Goal: Entertainment & Leisure: Consume media (video, audio)

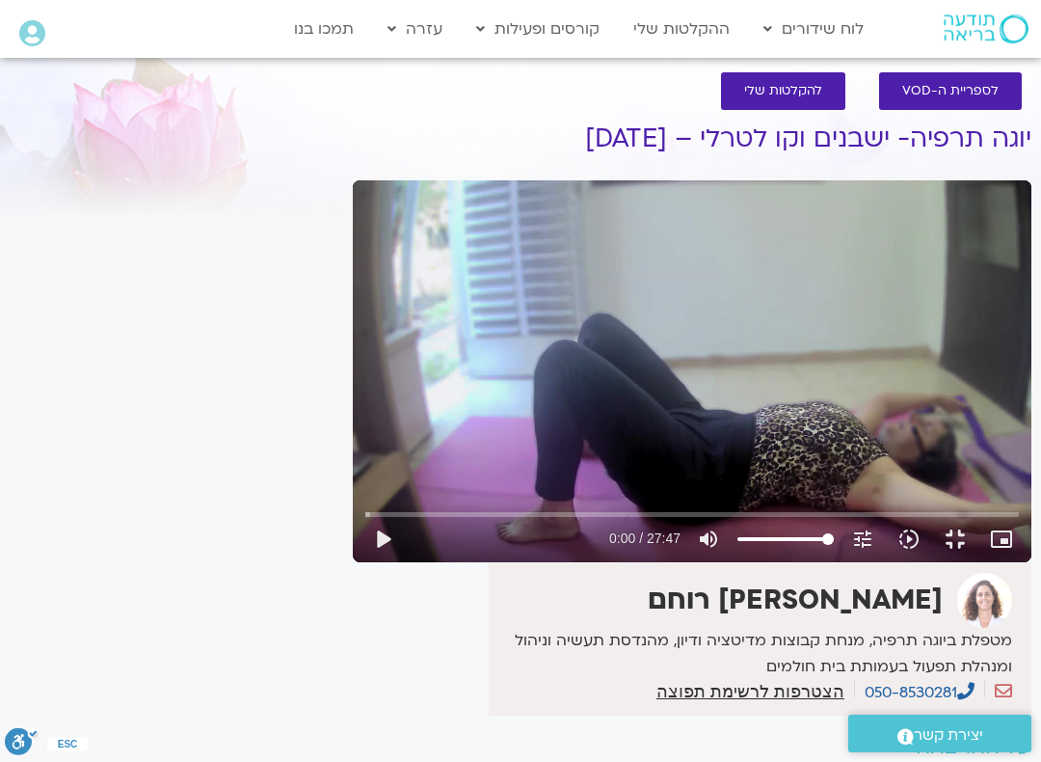
click at [956, 562] on button "fullscreen_exit" at bounding box center [955, 539] width 46 height 46
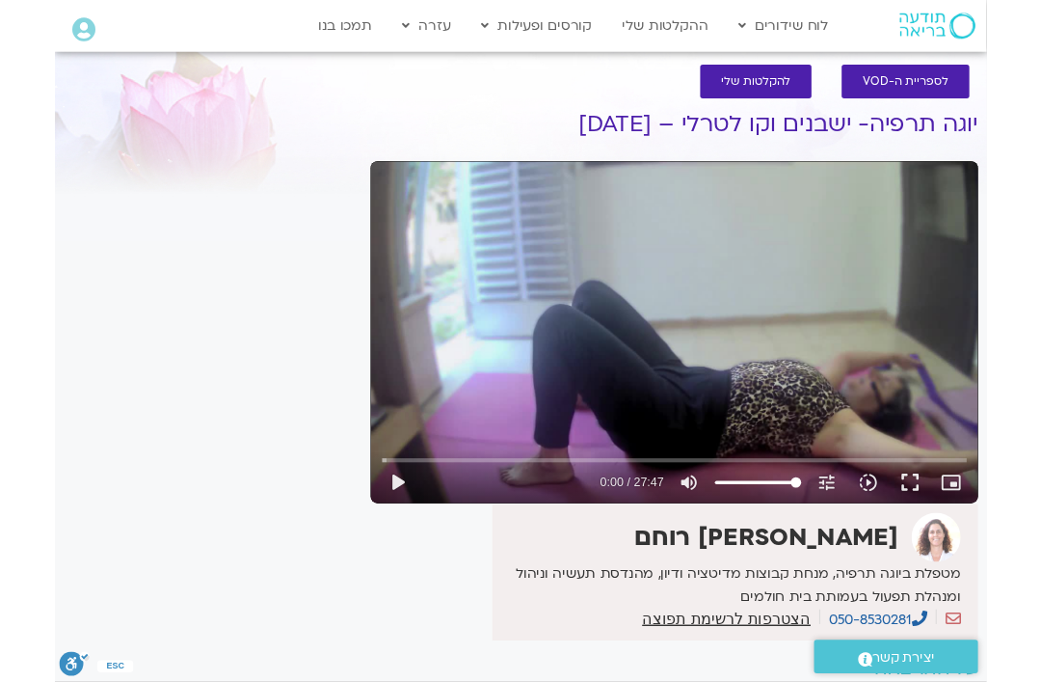
scroll to position [131, 0]
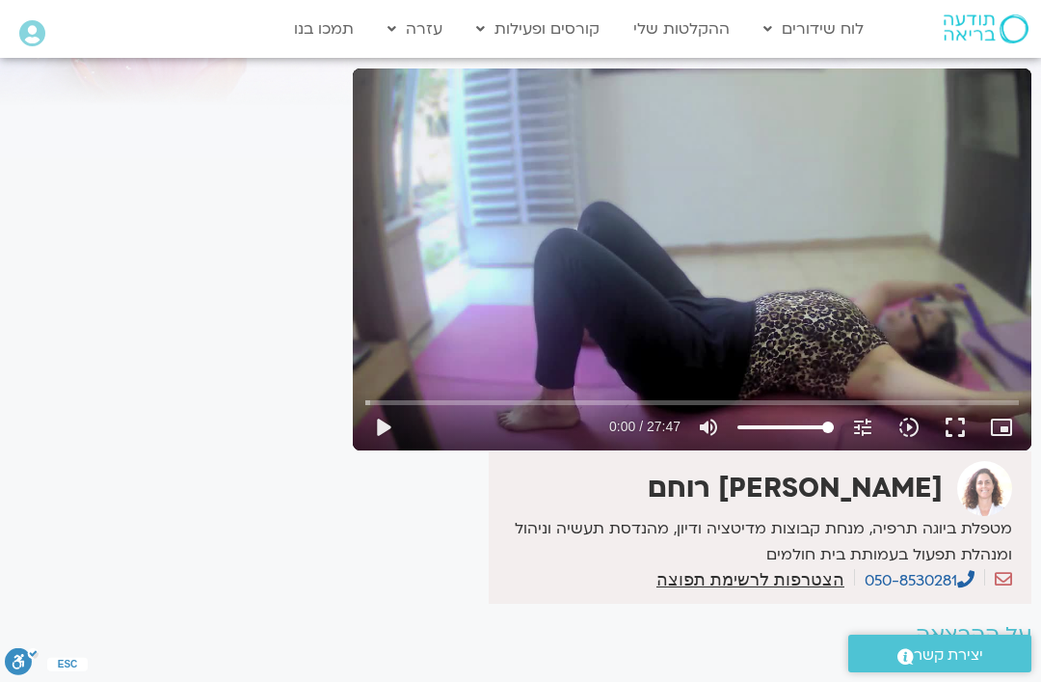
click at [388, 430] on button "play_arrow" at bounding box center [383, 427] width 46 height 46
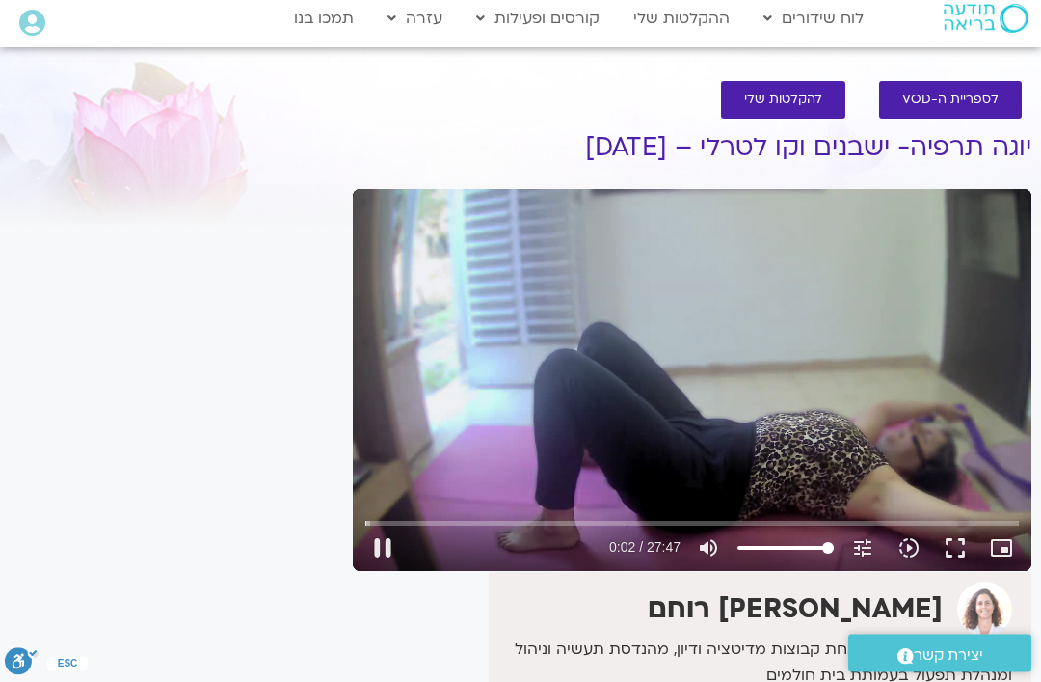
scroll to position [0, 0]
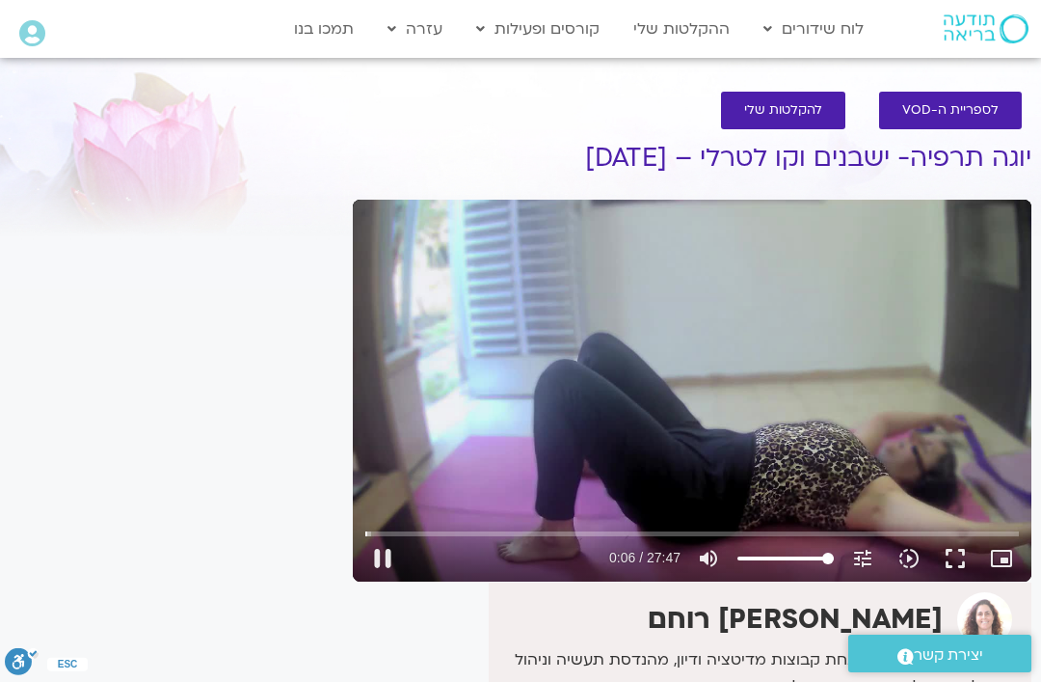
click at [383, 560] on button "pause" at bounding box center [383, 558] width 46 height 46
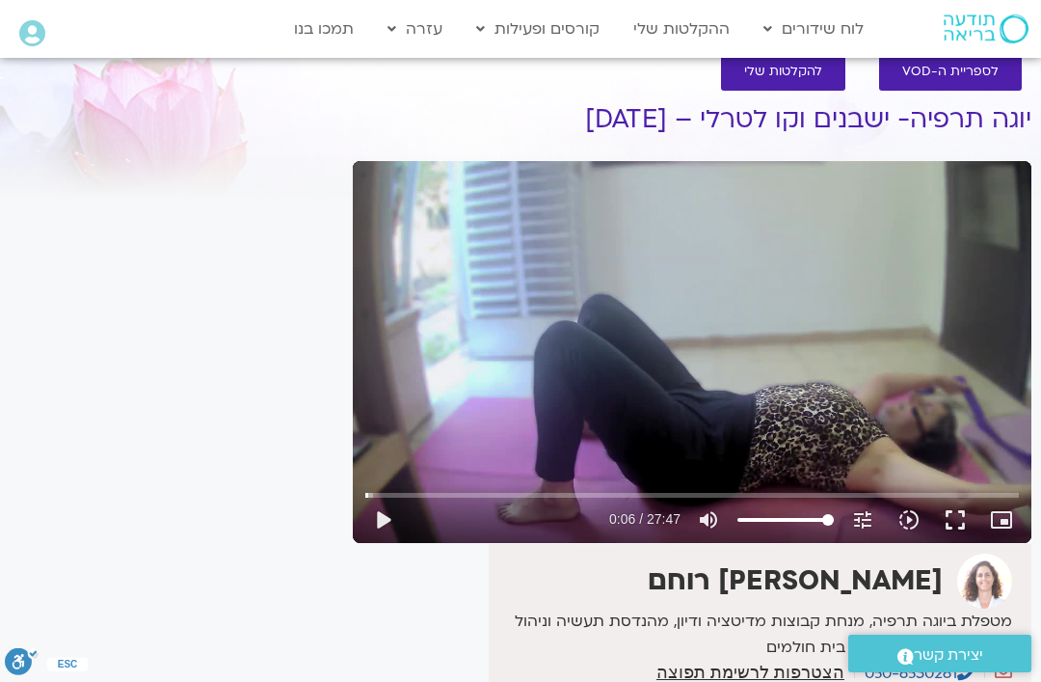
click at [830, 581] on strong "[PERSON_NAME] רוחם" at bounding box center [795, 580] width 295 height 37
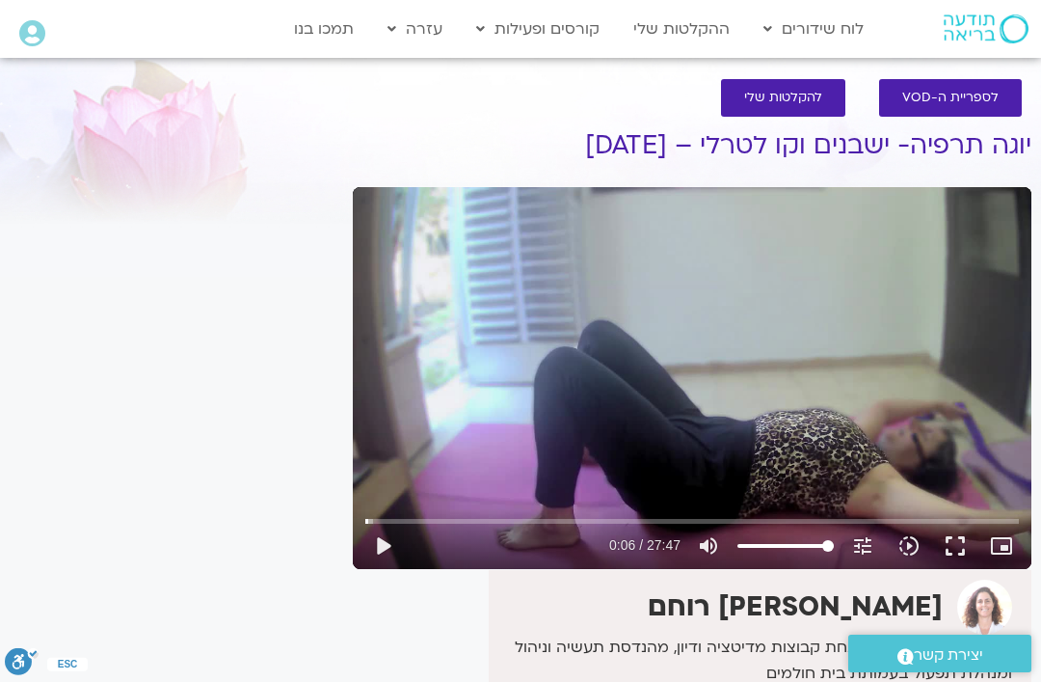
scroll to position [0, 0]
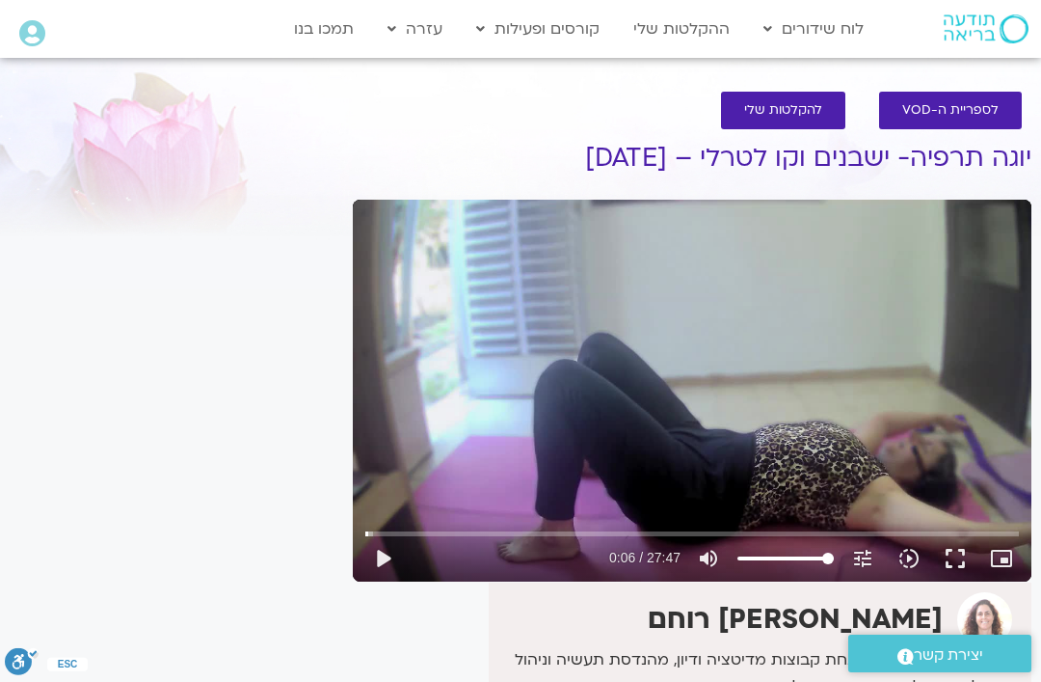
click at [780, 108] on span "להקלטות שלי" at bounding box center [783, 110] width 78 height 14
type input "6.4443911806658"
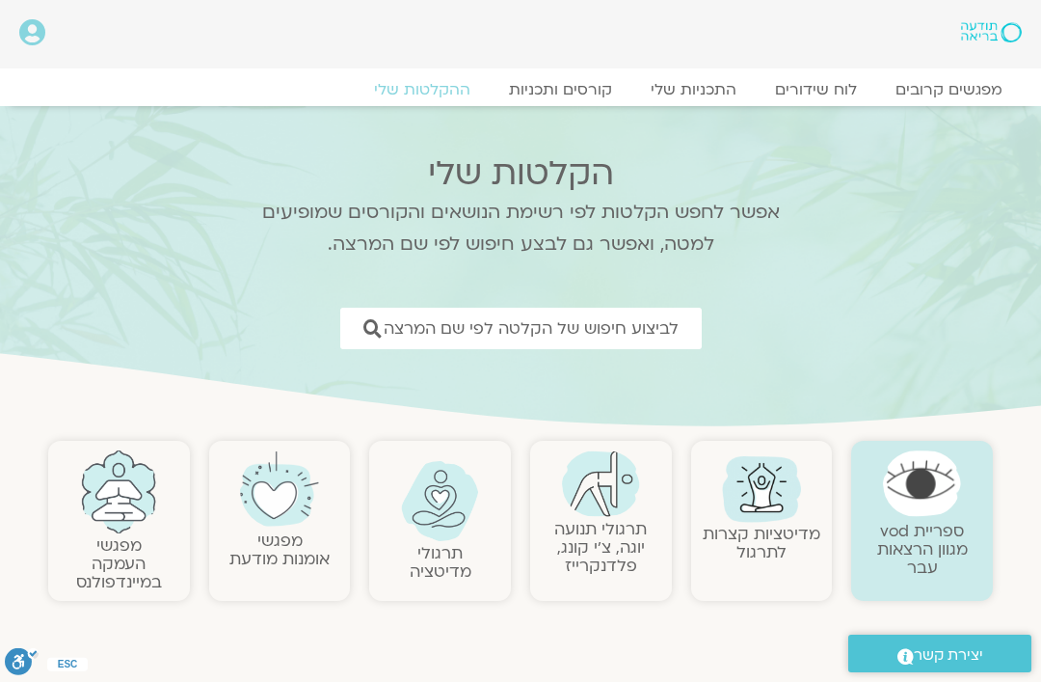
click at [679, 326] on span "לביצוע חיפוש של הקלטה לפי שם המרצה" at bounding box center [531, 328] width 295 height 18
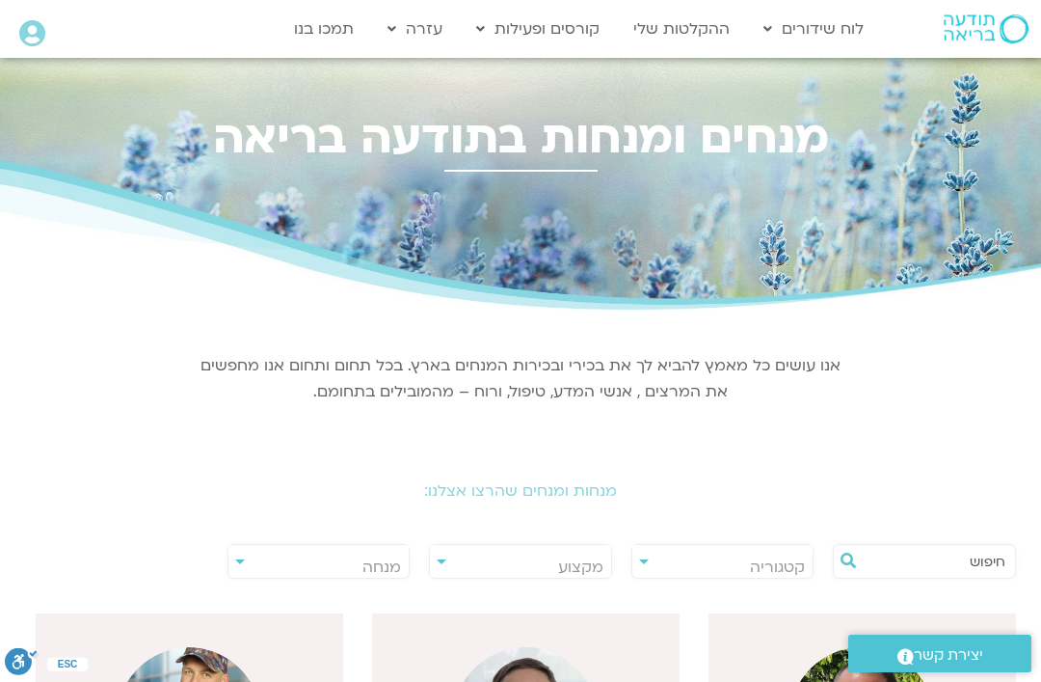
click at [385, 552] on span "מנחה" at bounding box center [318, 567] width 181 height 44
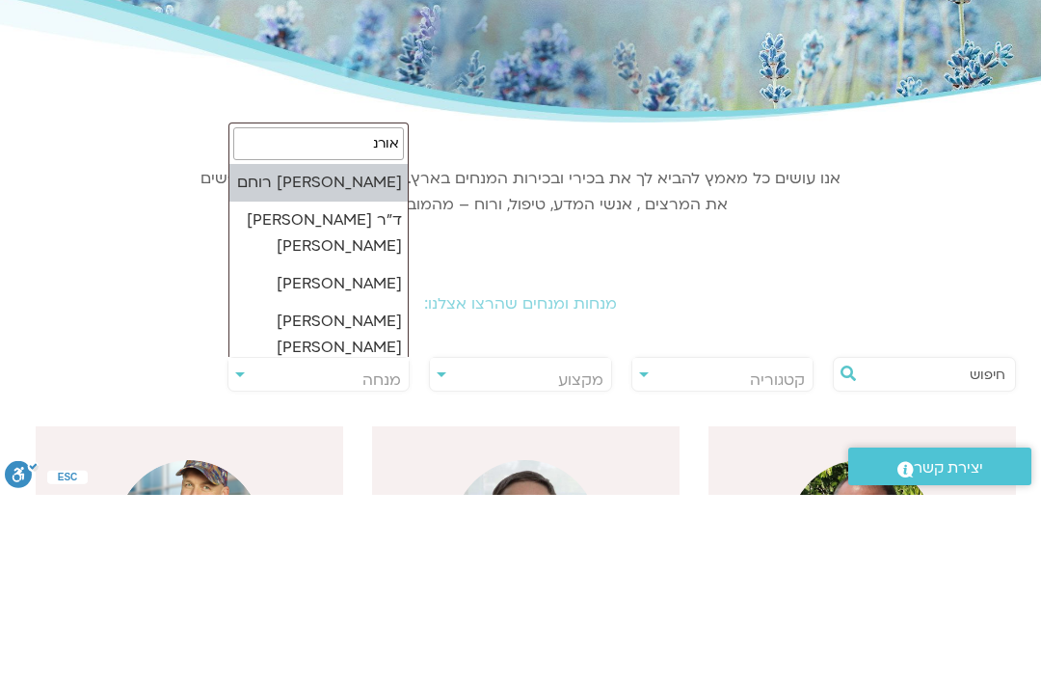
type input "אורנה"
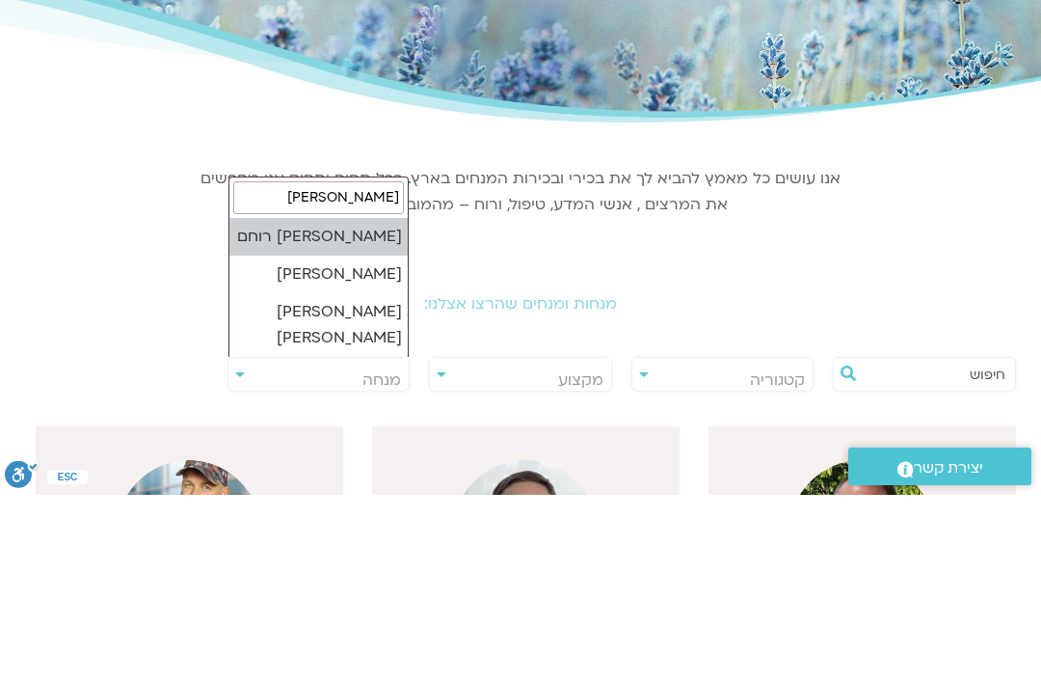
select select "*****"
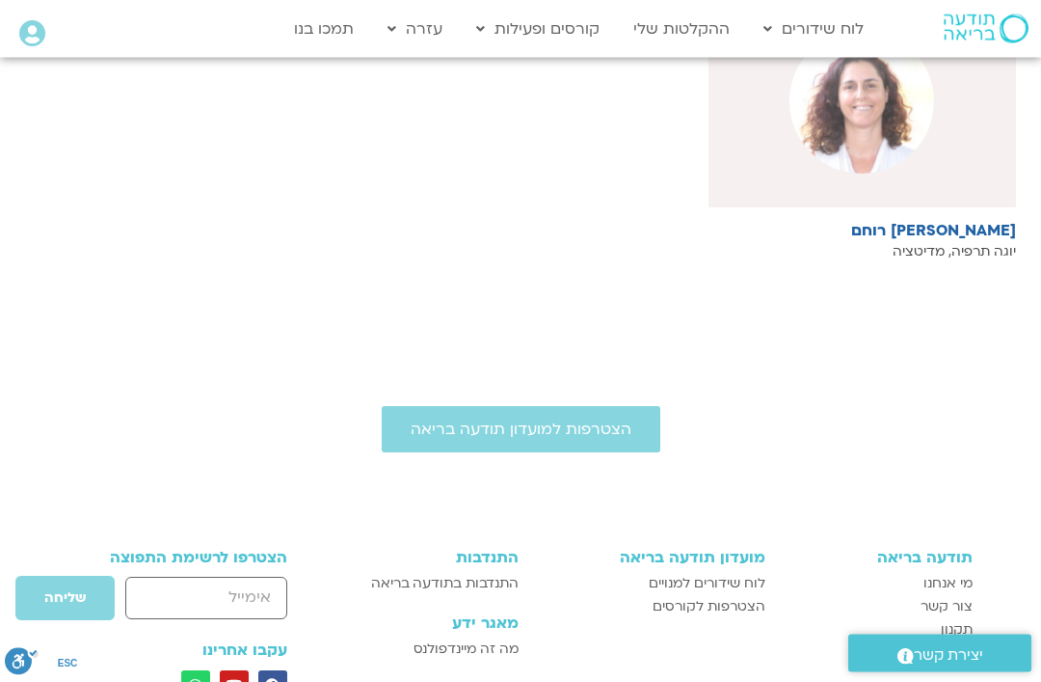
scroll to position [624, 0]
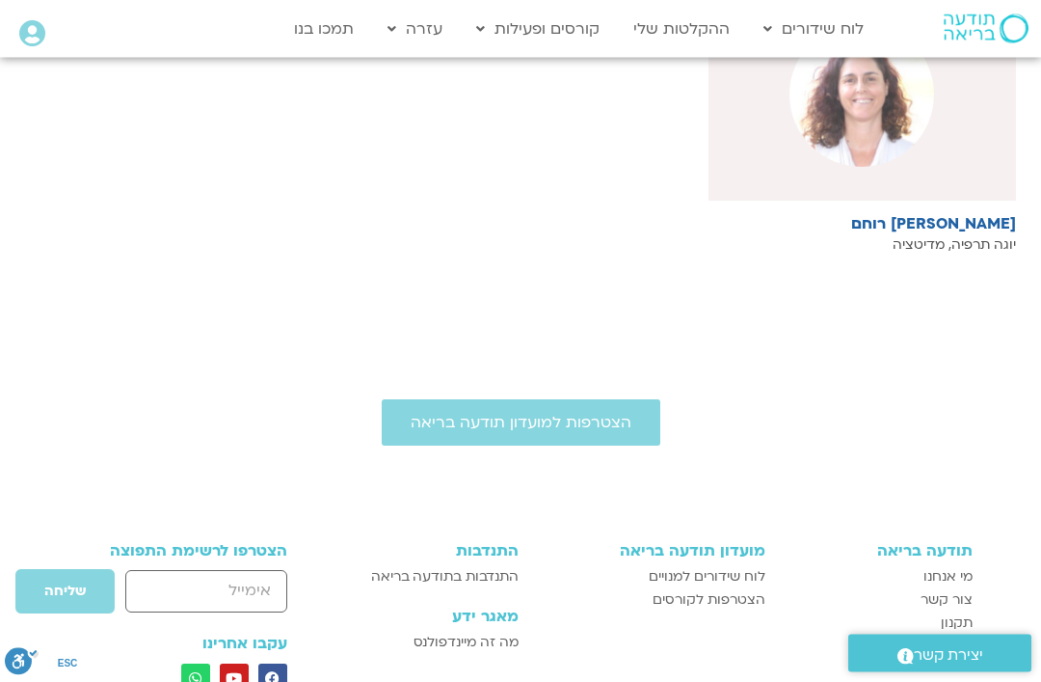
click at [854, 130] on img at bounding box center [862, 95] width 145 height 145
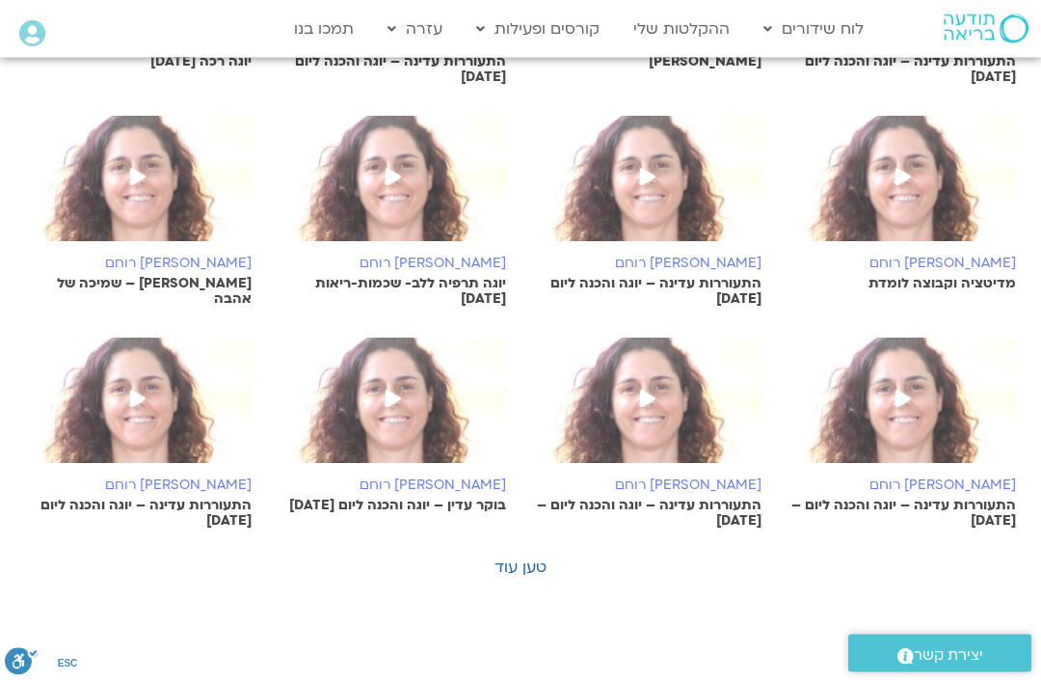
scroll to position [941, 0]
click at [507, 571] on link "טען עוד" at bounding box center [521, 566] width 52 height 21
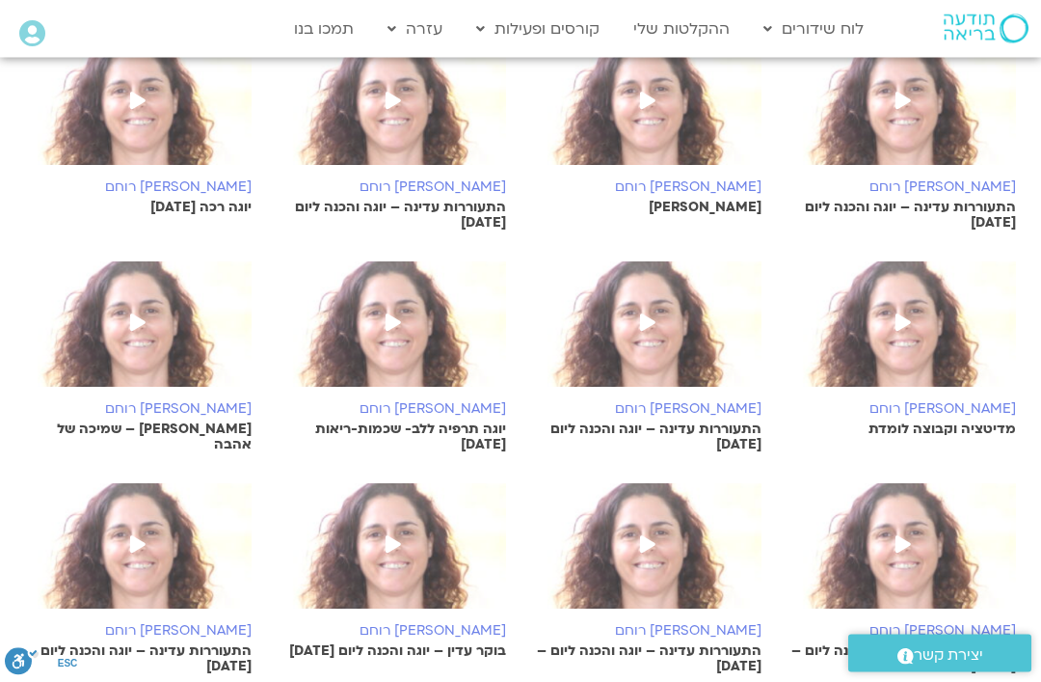
scroll to position [794, 0]
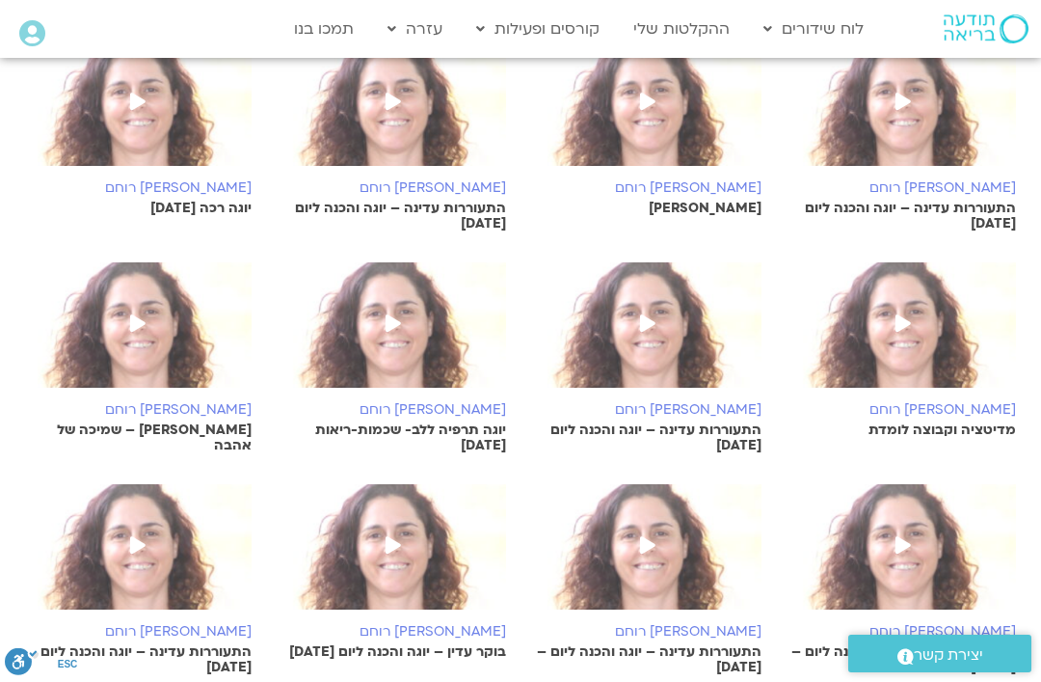
click at [386, 322] on icon at bounding box center [393, 322] width 15 height 17
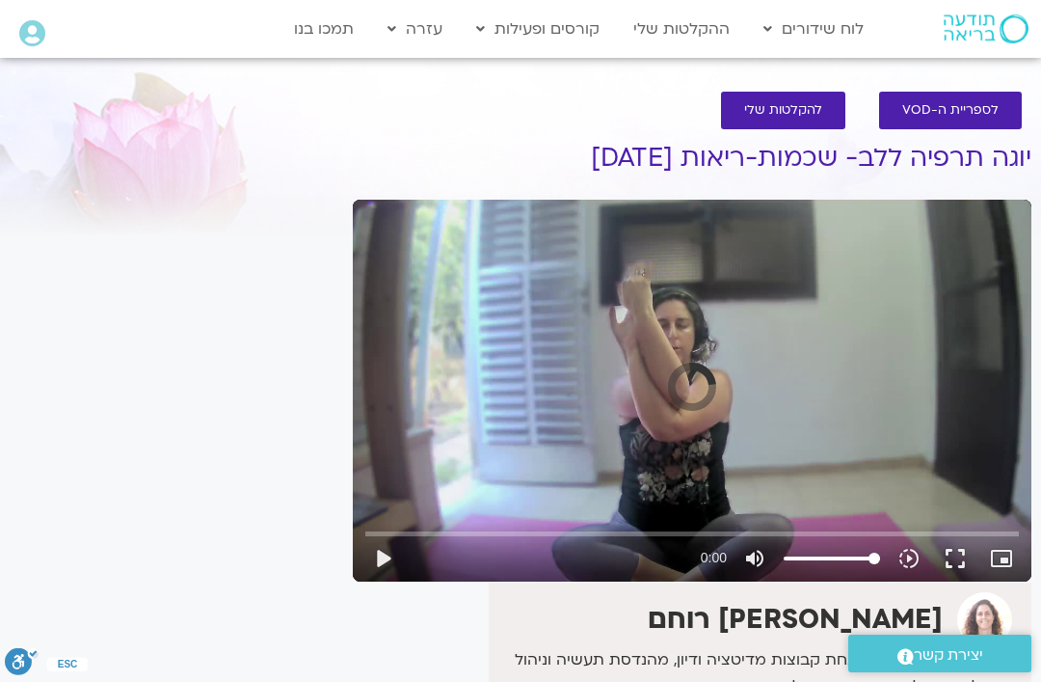
click at [380, 555] on button "play_arrow" at bounding box center [383, 558] width 46 height 46
click at [947, 554] on button "fullscreen" at bounding box center [955, 558] width 46 height 46
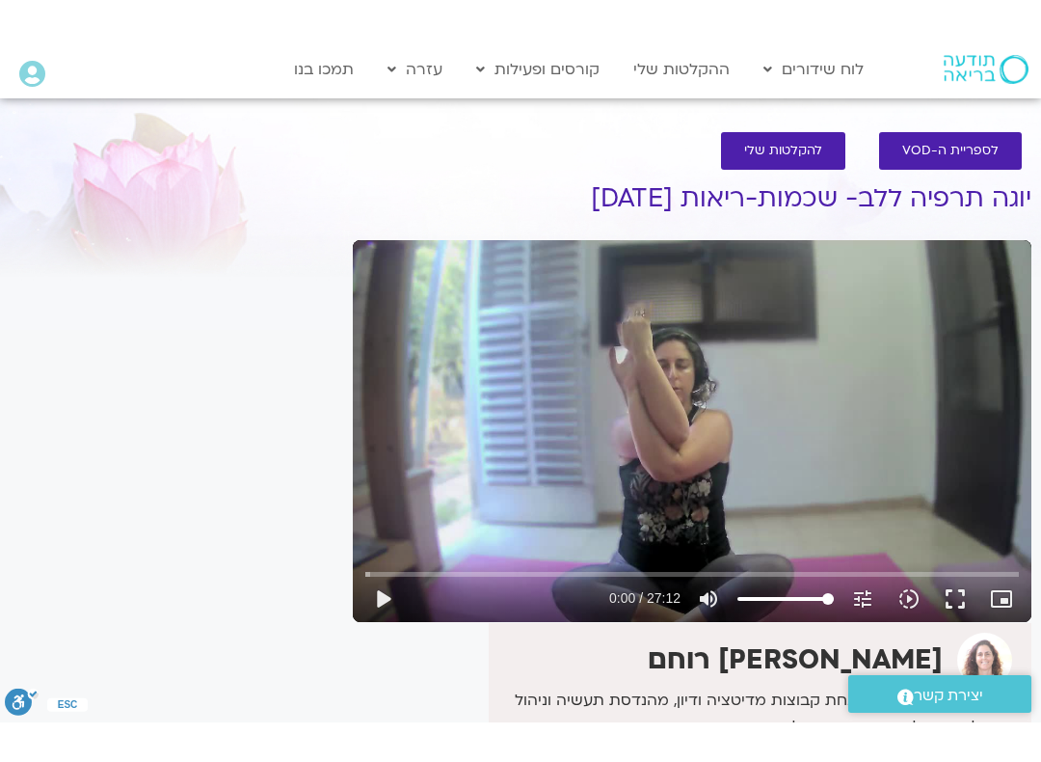
scroll to position [19, 0]
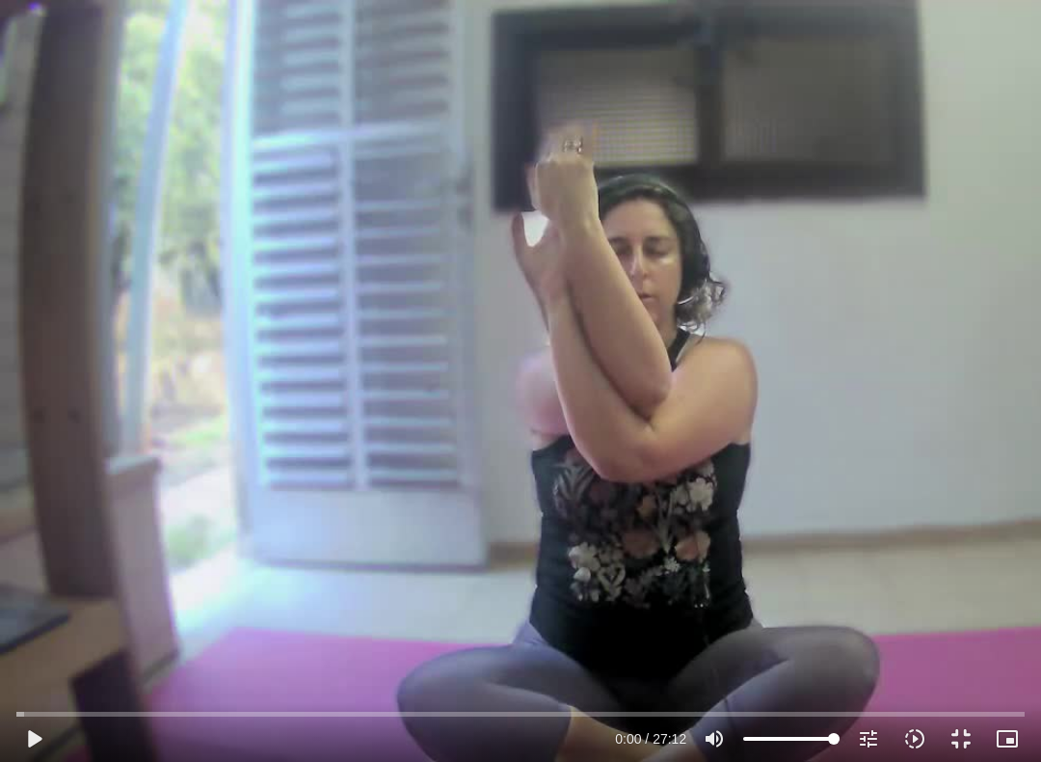
click at [29, 681] on button "play_arrow" at bounding box center [34, 738] width 46 height 46
click at [42, 681] on button "pause" at bounding box center [34, 738] width 46 height 46
click at [36, 681] on button "play_arrow" at bounding box center [34, 738] width 46 height 46
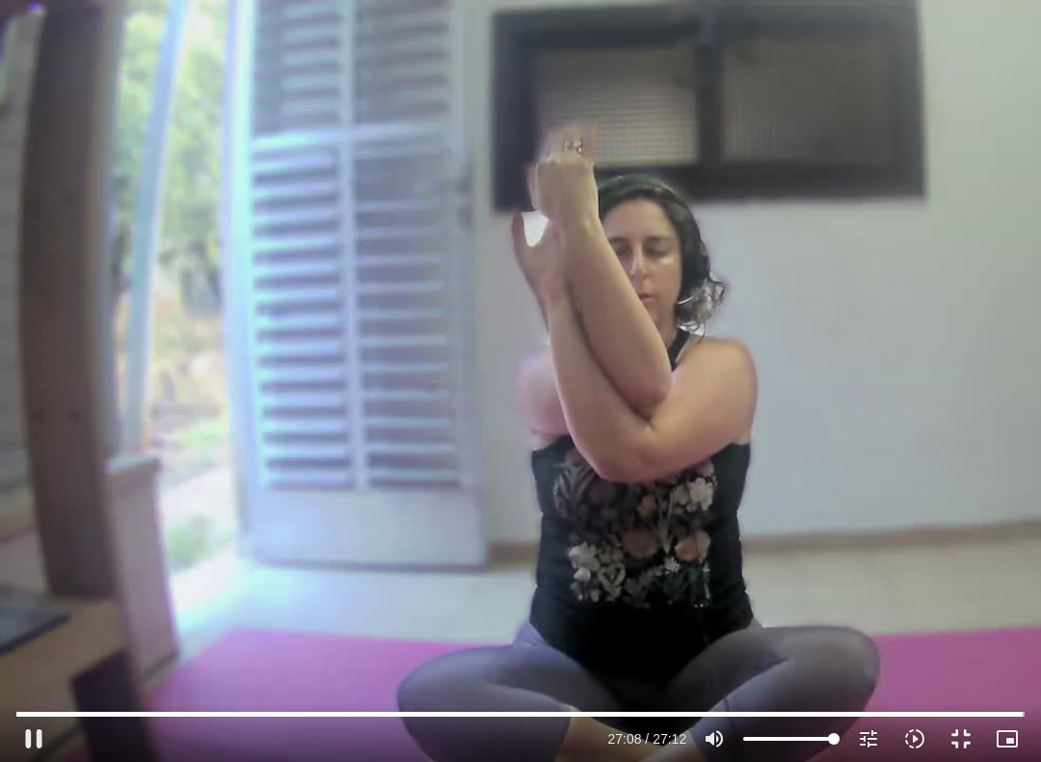
click at [48, 681] on button "pause" at bounding box center [34, 738] width 46 height 46
click at [964, 681] on button "fullscreen_exit" at bounding box center [961, 738] width 46 height 46
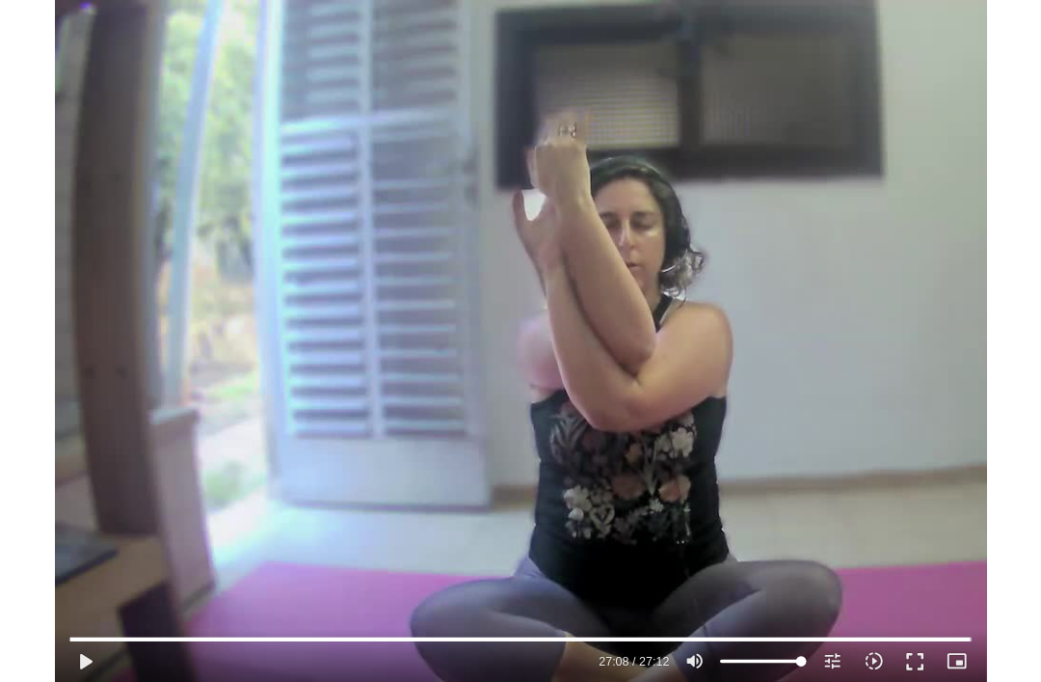
scroll to position [0, 0]
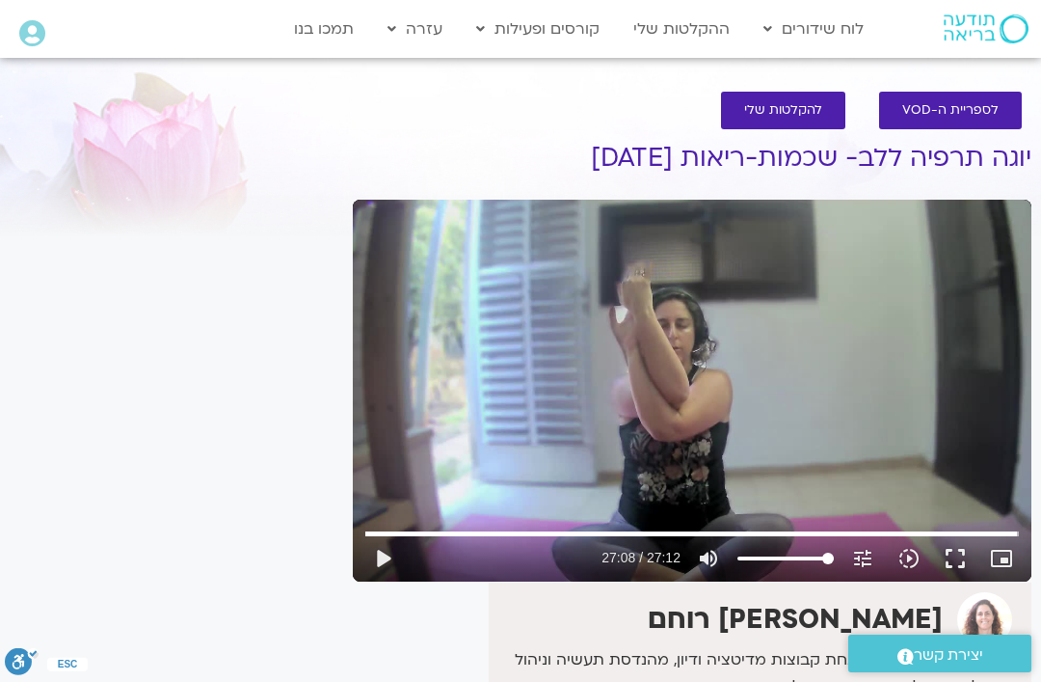
type input "1628.664851253"
